Goal: Task Accomplishment & Management: Manage account settings

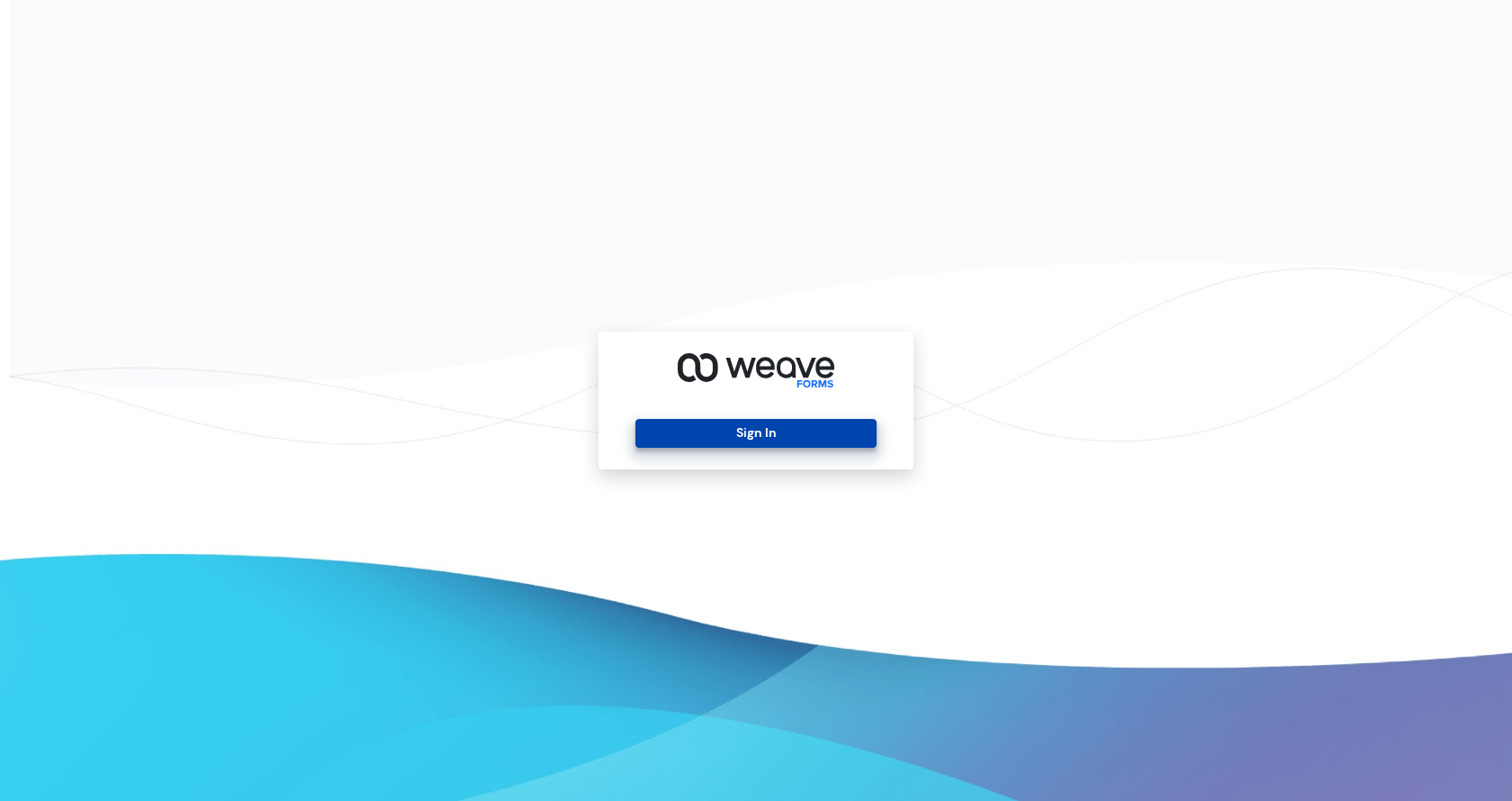
click at [822, 440] on button "Sign In" at bounding box center [755, 433] width 240 height 29
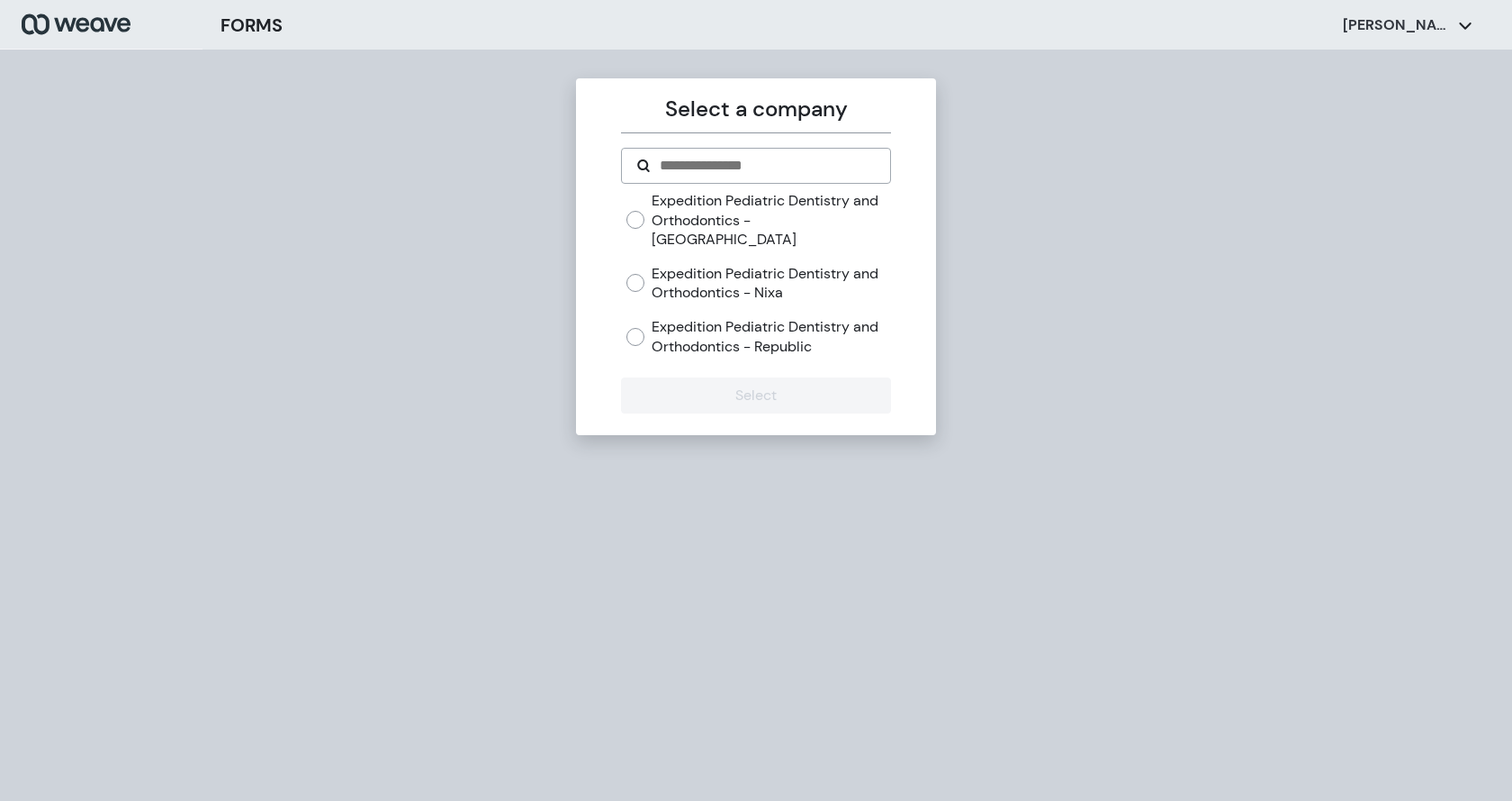
click at [819, 322] on label "Expedition Pediatric Dentistry and Orthodontics - Republic" at bounding box center [771, 335] width 238 height 39
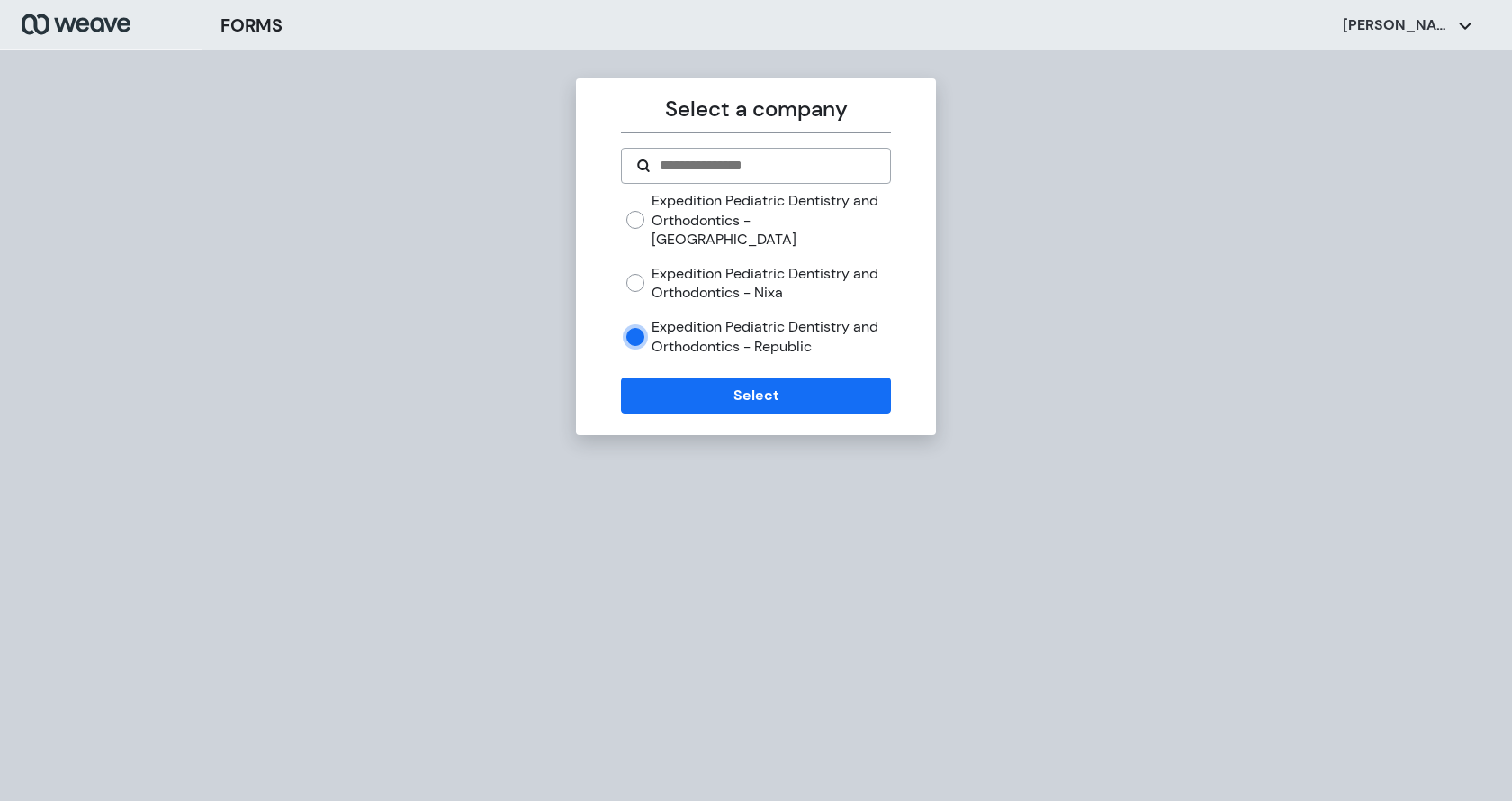
click at [795, 218] on label "Expedition Pediatric Dentistry and Orthodontics - Springfield" at bounding box center [771, 219] width 238 height 59
drag, startPoint x: 748, startPoint y: 402, endPoint x: 771, endPoint y: 338, distance: 68.0
click at [750, 401] on div "Select a company Expedition Pediatric Dentistry and Orthodontics - Springfield …" at bounding box center [756, 256] width 360 height 356
drag, startPoint x: 771, startPoint y: 337, endPoint x: 774, endPoint y: 363, distance: 26.2
click at [771, 339] on div "Expedition Pediatric Dentistry and Orthodontics - Springfield Expedition Pediat…" at bounding box center [755, 280] width 269 height 180
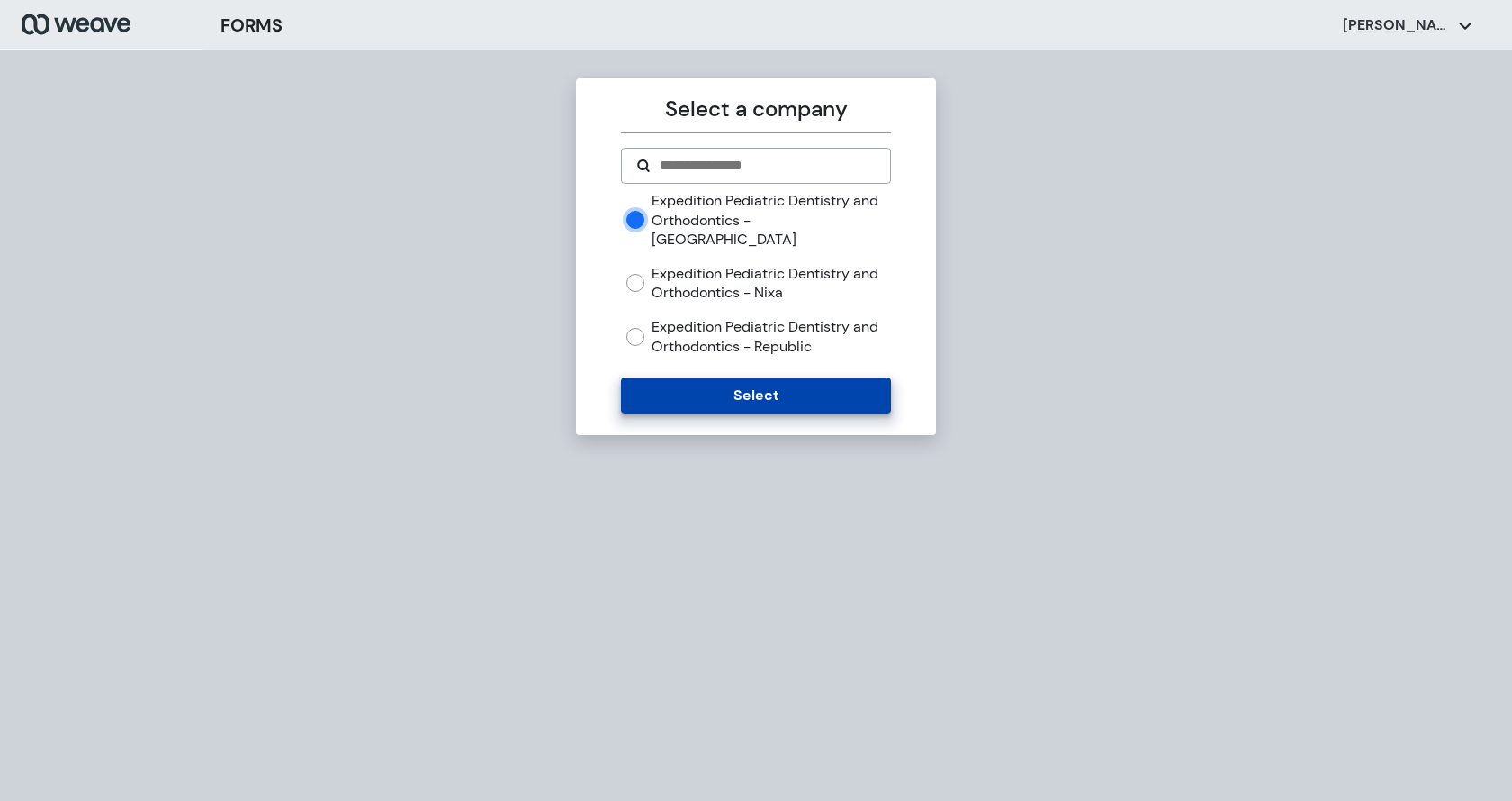
click at [774, 377] on button "Select" at bounding box center [755, 395] width 269 height 36
